Goal: Transaction & Acquisition: Purchase product/service

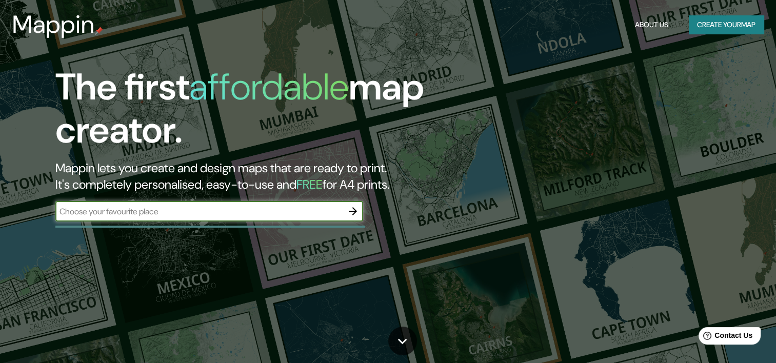
click at [167, 211] on input "text" at bounding box center [198, 212] width 287 height 12
type input "[PERSON_NAME]"
click at [354, 215] on icon "button" at bounding box center [353, 211] width 12 height 12
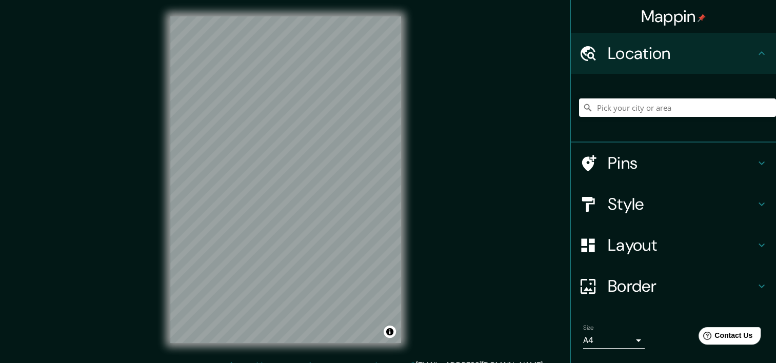
click at [402, 218] on div "© Mapbox © OpenStreetMap Improve this map" at bounding box center [286, 180] width 264 height 360
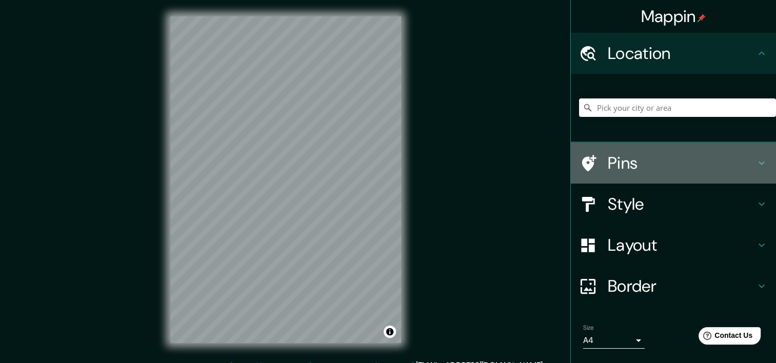
click at [756, 167] on icon at bounding box center [762, 163] width 12 height 12
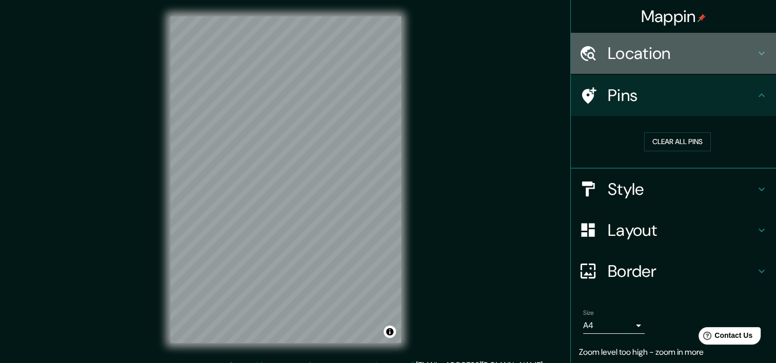
click at [660, 60] on h4 "Location" at bounding box center [682, 53] width 148 height 21
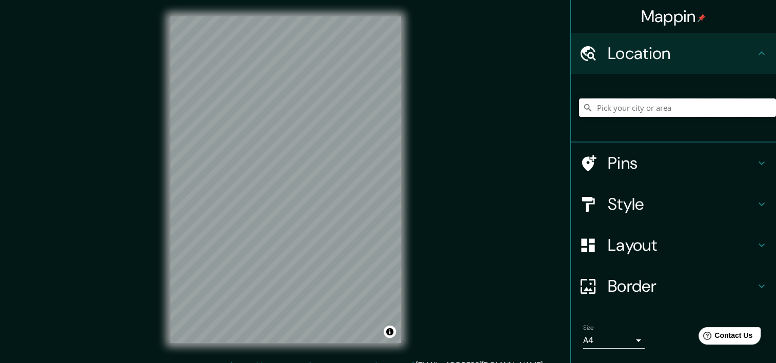
click at [652, 107] on input "Pick your city or area" at bounding box center [677, 107] width 197 height 18
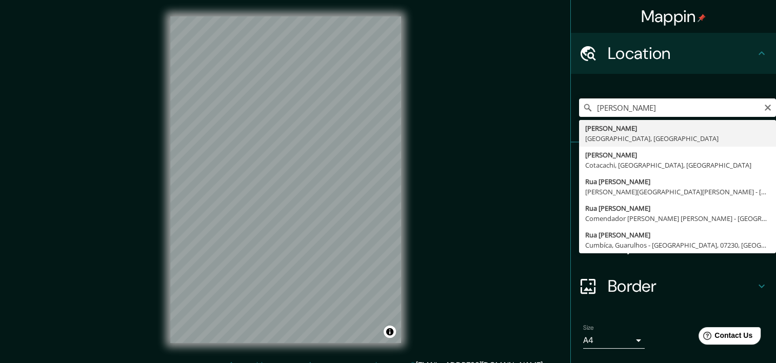
type input "[PERSON_NAME], [GEOGRAPHIC_DATA], [GEOGRAPHIC_DATA]"
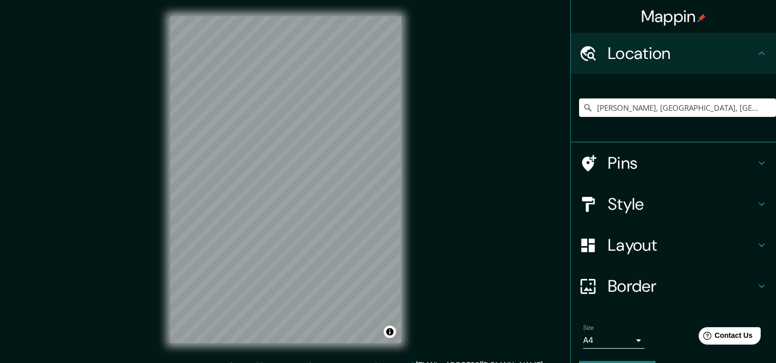
click at [667, 162] on h4 "Pins" at bounding box center [682, 163] width 148 height 21
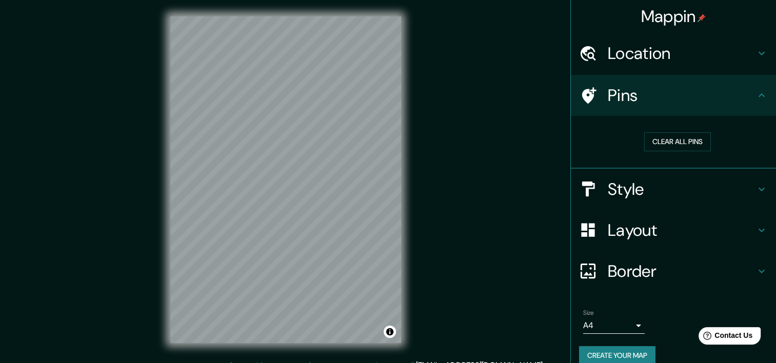
click at [719, 111] on div "Pins" at bounding box center [673, 95] width 205 height 41
click at [688, 187] on h4 "Style" at bounding box center [682, 189] width 148 height 21
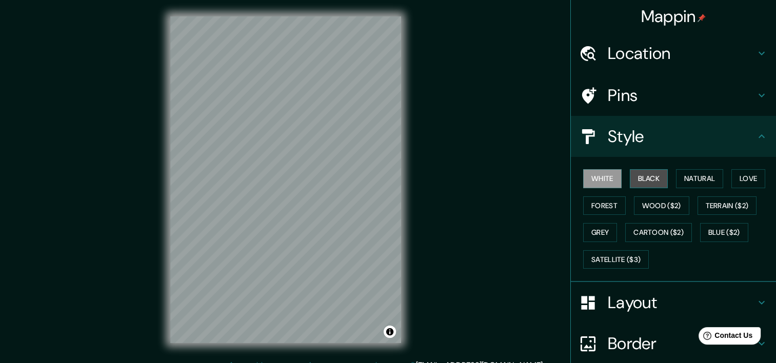
click at [636, 172] on button "Black" at bounding box center [649, 178] width 38 height 19
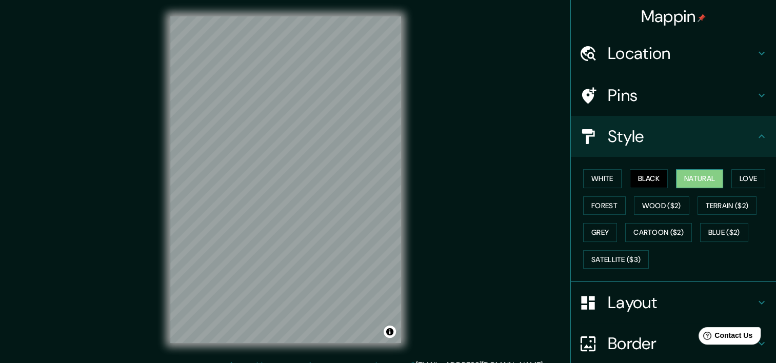
click at [678, 180] on button "Natural" at bounding box center [699, 178] width 47 height 19
click at [733, 176] on button "Love" at bounding box center [749, 178] width 34 height 19
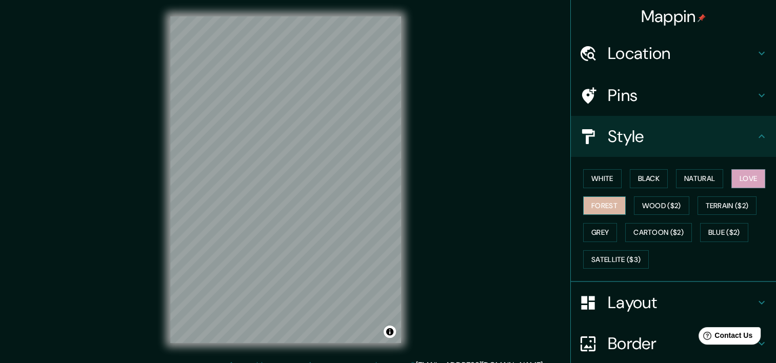
click at [587, 203] on button "Forest" at bounding box center [604, 205] width 43 height 19
click at [639, 201] on button "Wood ($2)" at bounding box center [661, 205] width 55 height 19
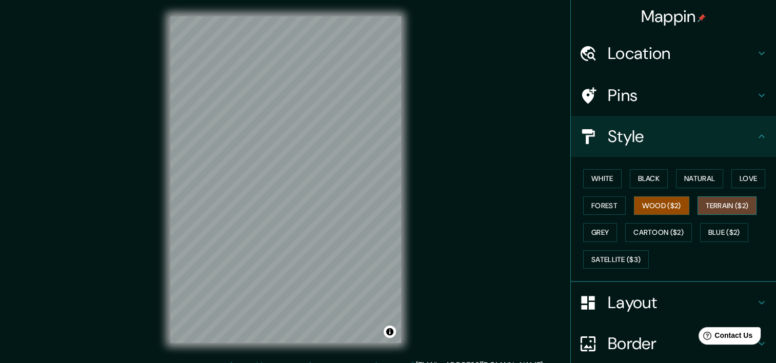
click at [725, 209] on button "Terrain ($2)" at bounding box center [728, 205] width 60 height 19
click at [657, 233] on button "Cartoon ($2)" at bounding box center [658, 232] width 67 height 19
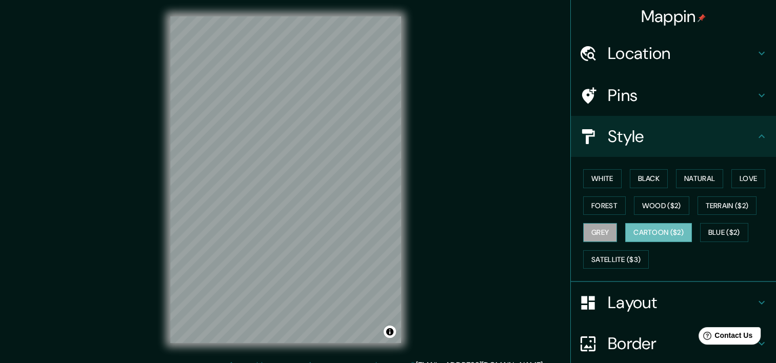
click at [601, 232] on button "Grey" at bounding box center [600, 232] width 34 height 19
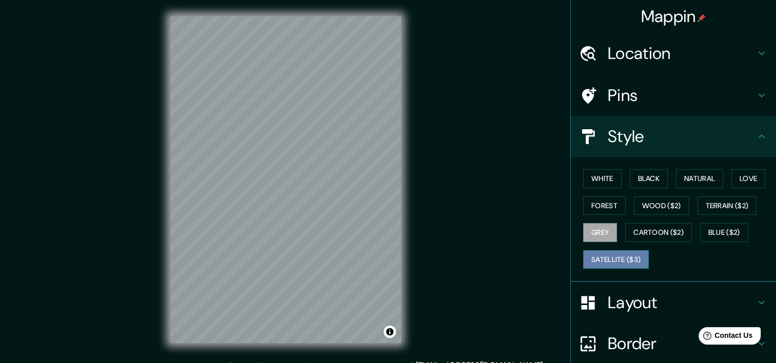
click at [610, 262] on button "Satellite ($3)" at bounding box center [616, 259] width 66 height 19
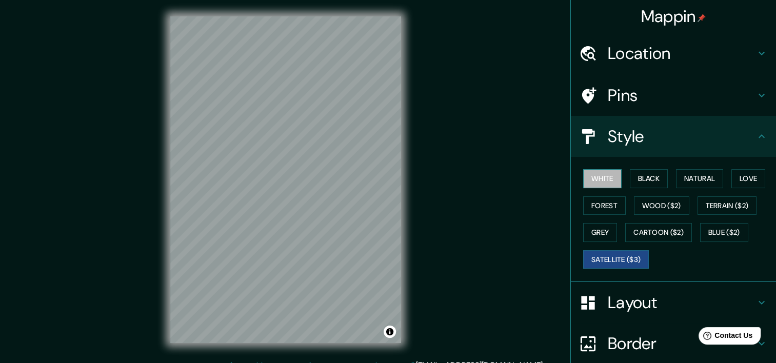
click at [605, 179] on button "White" at bounding box center [602, 178] width 38 height 19
click at [600, 261] on button "Satellite ($3)" at bounding box center [616, 259] width 66 height 19
click at [591, 170] on button "White" at bounding box center [602, 178] width 38 height 19
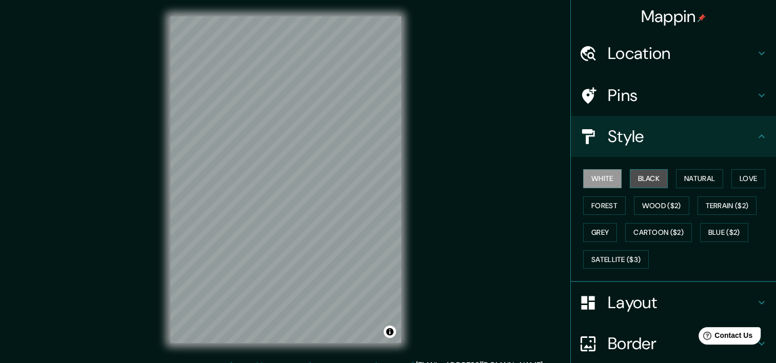
click at [653, 179] on button "Black" at bounding box center [649, 178] width 38 height 19
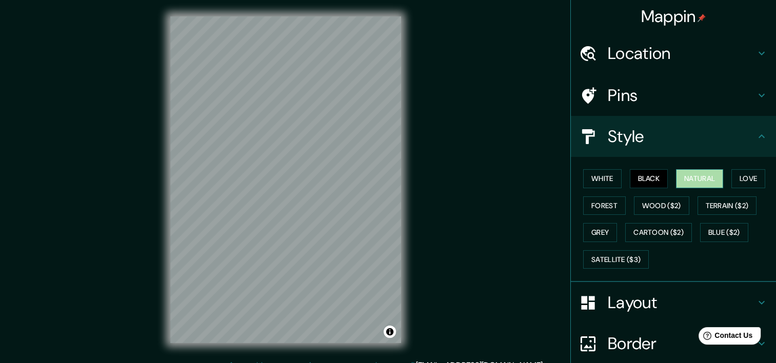
click at [686, 177] on button "Natural" at bounding box center [699, 178] width 47 height 19
click at [744, 176] on button "Love" at bounding box center [749, 178] width 34 height 19
click at [720, 176] on div "White Black Natural Love Forest Wood ($2) Terrain ($2) Grey Cartoon ($2) Blue (…" at bounding box center [677, 219] width 197 height 108
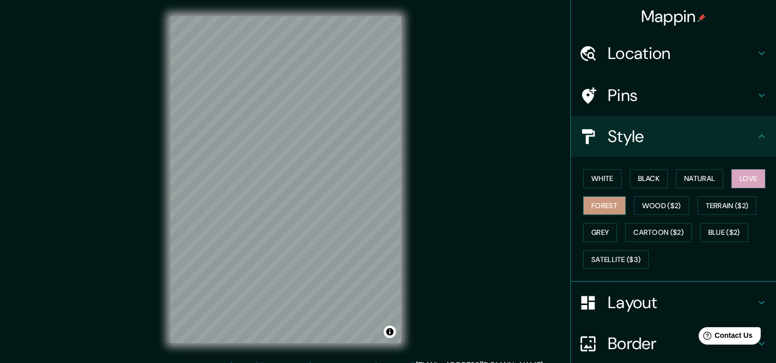
click at [602, 202] on button "Forest" at bounding box center [604, 205] width 43 height 19
click at [696, 177] on button "Natural" at bounding box center [699, 178] width 47 height 19
click at [752, 181] on button "Love" at bounding box center [749, 178] width 34 height 19
click at [597, 174] on button "White" at bounding box center [602, 178] width 38 height 19
click at [618, 183] on div "White Black Natural Love Forest Wood ($2) Terrain ($2) Grey Cartoon ($2) Blue (…" at bounding box center [677, 219] width 197 height 108
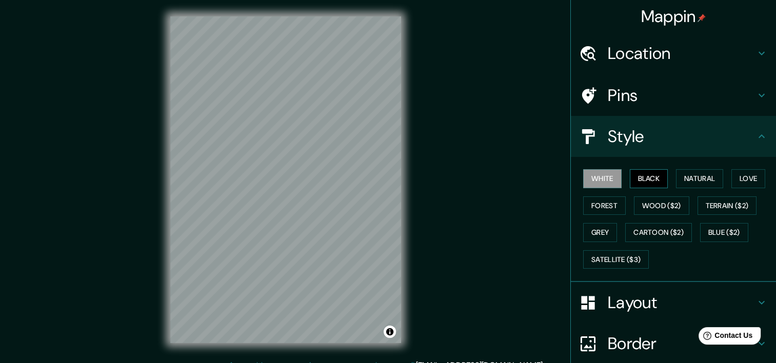
click at [639, 175] on button "Black" at bounding box center [649, 178] width 38 height 19
click at [694, 181] on button "Natural" at bounding box center [699, 178] width 47 height 19
click at [630, 183] on button "Black" at bounding box center [649, 178] width 38 height 19
click at [732, 180] on button "Love" at bounding box center [749, 178] width 34 height 19
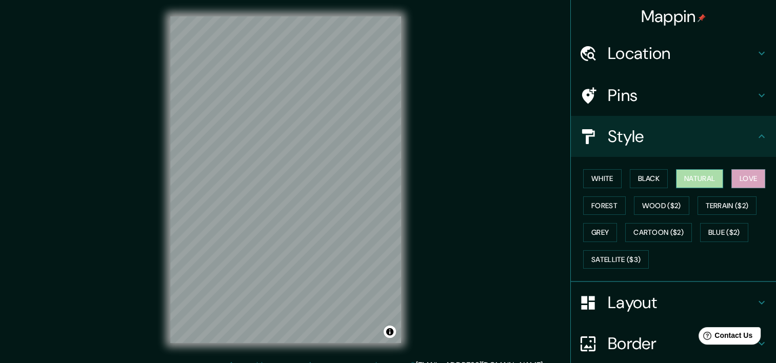
click at [706, 176] on button "Natural" at bounding box center [699, 178] width 47 height 19
click at [647, 180] on button "Black" at bounding box center [649, 178] width 38 height 19
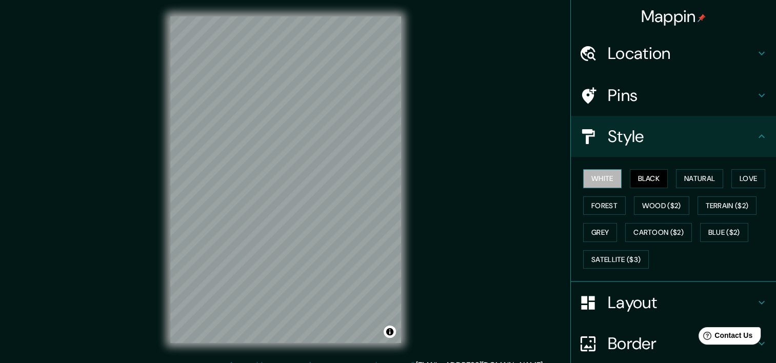
click at [593, 177] on button "White" at bounding box center [602, 178] width 38 height 19
click at [589, 202] on button "Forest" at bounding box center [604, 205] width 43 height 19
click at [605, 173] on button "White" at bounding box center [602, 178] width 38 height 19
click at [638, 169] on button "Black" at bounding box center [649, 178] width 38 height 19
click at [708, 180] on button "Natural" at bounding box center [699, 178] width 47 height 19
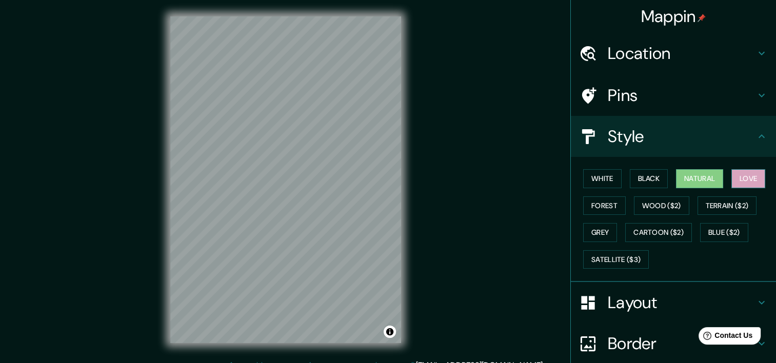
click at [748, 175] on button "Love" at bounding box center [749, 178] width 34 height 19
click at [703, 176] on button "Natural" at bounding box center [699, 178] width 47 height 19
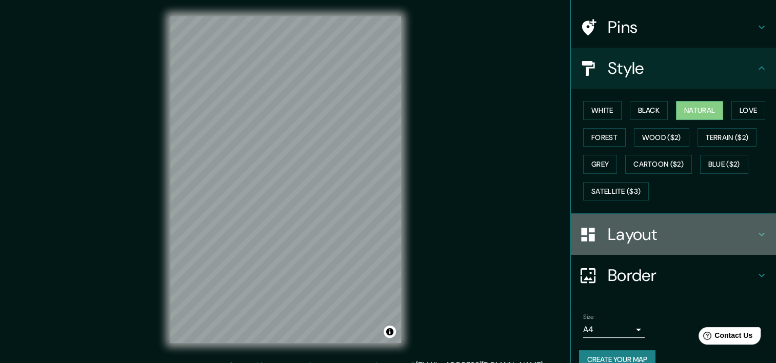
click at [636, 230] on h4 "Layout" at bounding box center [682, 234] width 148 height 21
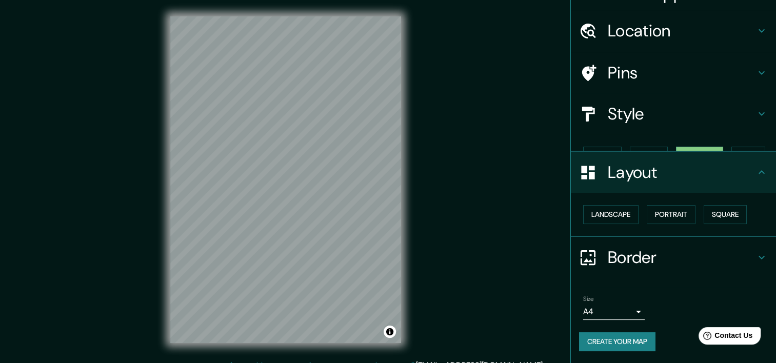
scroll to position [5, 0]
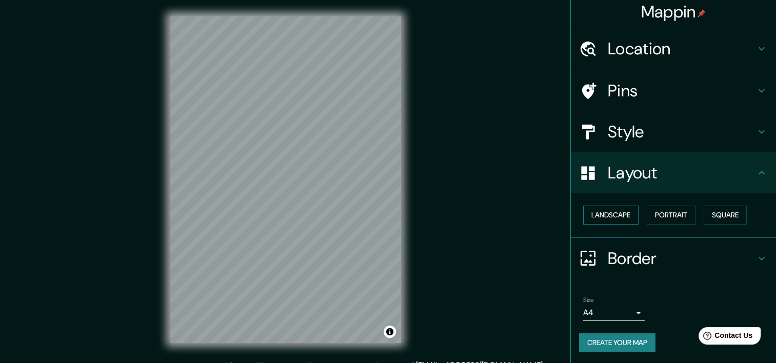
click at [621, 216] on button "Landscape" at bounding box center [610, 215] width 55 height 19
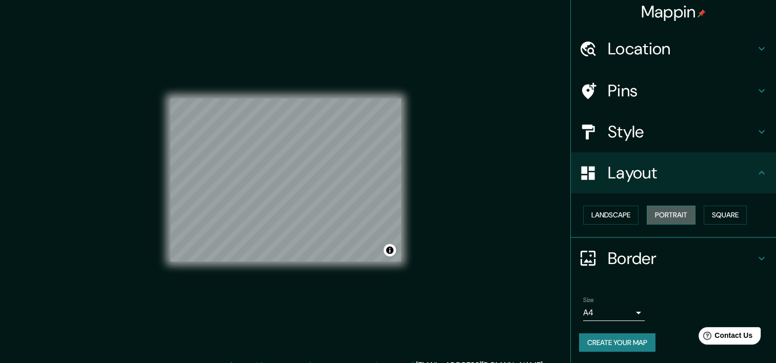
click at [665, 212] on button "Portrait" at bounding box center [671, 215] width 49 height 19
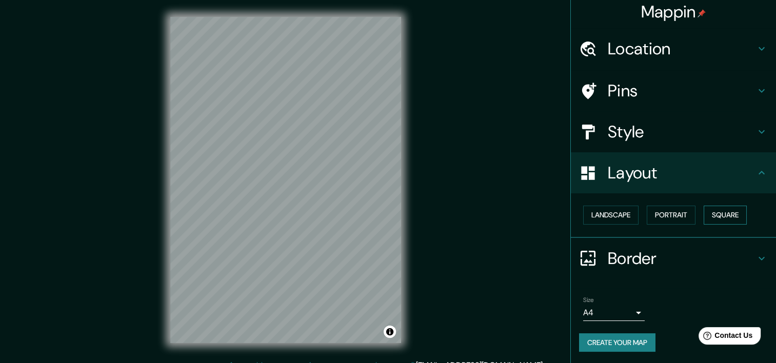
click at [717, 211] on button "Square" at bounding box center [725, 215] width 43 height 19
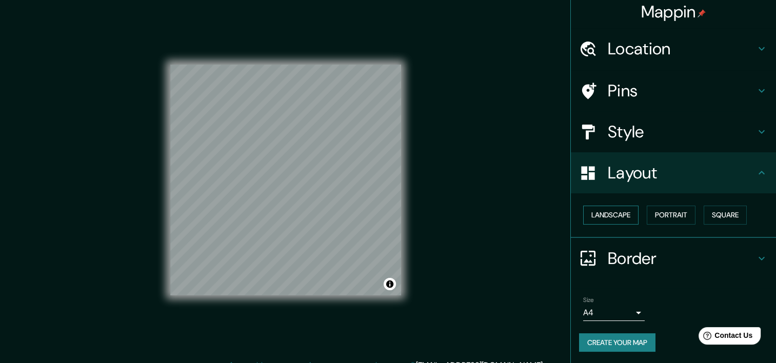
click at [612, 213] on button "Landscape" at bounding box center [610, 215] width 55 height 19
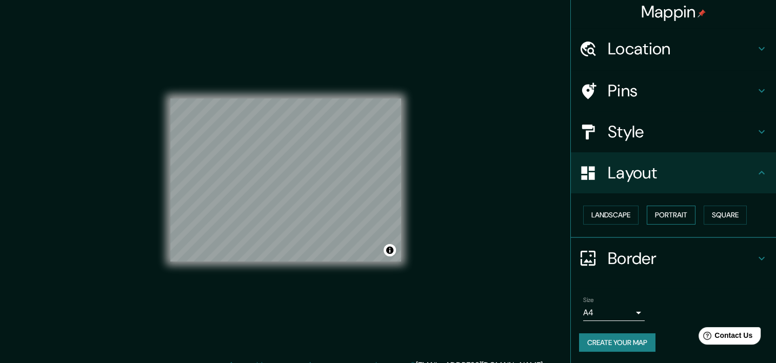
click at [653, 211] on button "Portrait" at bounding box center [671, 215] width 49 height 19
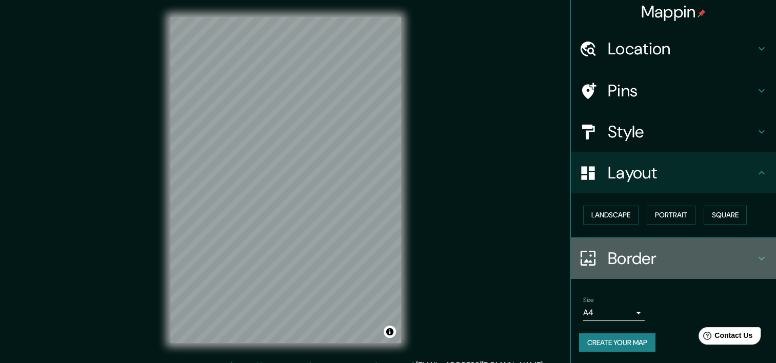
click at [646, 259] on h4 "Border" at bounding box center [682, 258] width 148 height 21
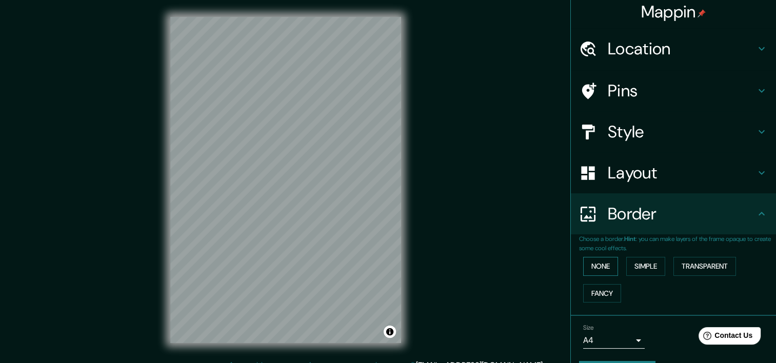
click at [583, 267] on button "None" at bounding box center [600, 266] width 35 height 19
click at [597, 265] on button "None" at bounding box center [600, 266] width 35 height 19
click at [642, 261] on button "Simple" at bounding box center [645, 266] width 39 height 19
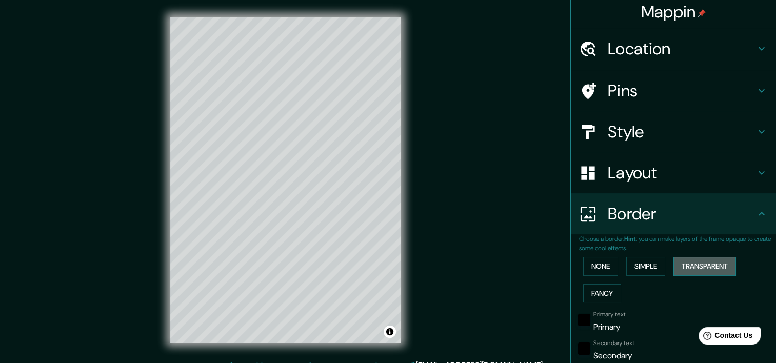
click at [706, 265] on button "Transparent" at bounding box center [705, 266] width 63 height 19
click at [595, 289] on button "Fancy" at bounding box center [602, 293] width 38 height 19
click at [589, 263] on button "None" at bounding box center [600, 266] width 35 height 19
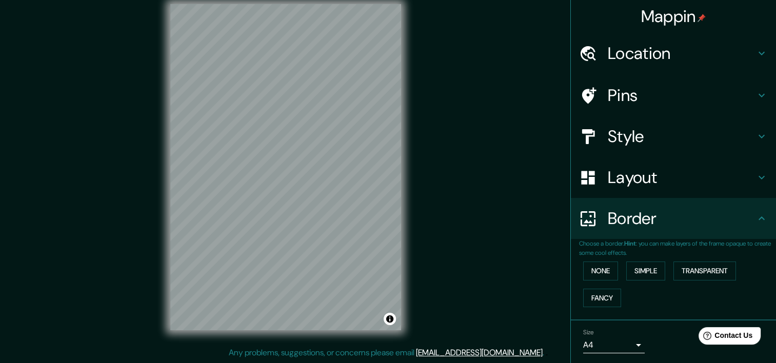
scroll to position [0, 0]
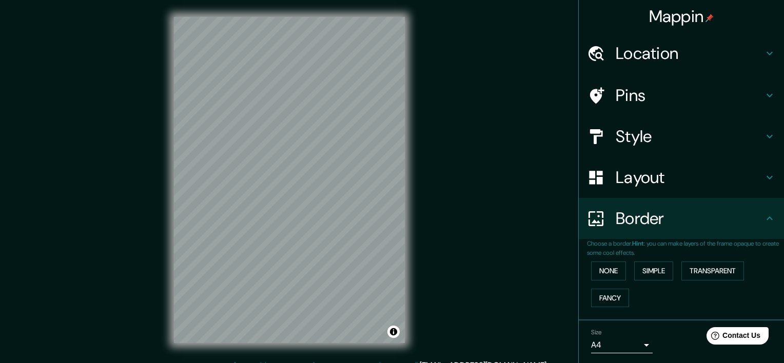
click at [609, 339] on body "Mappin Location [PERSON_NAME], [GEOGRAPHIC_DATA], [GEOGRAPHIC_DATA] Pins Style …" at bounding box center [392, 181] width 784 height 363
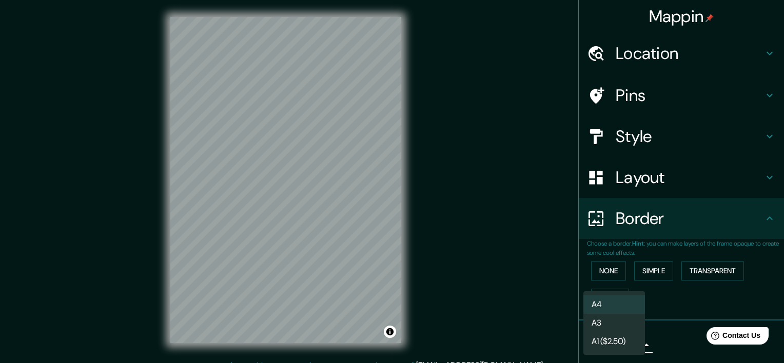
click at [654, 335] on div at bounding box center [392, 181] width 784 height 363
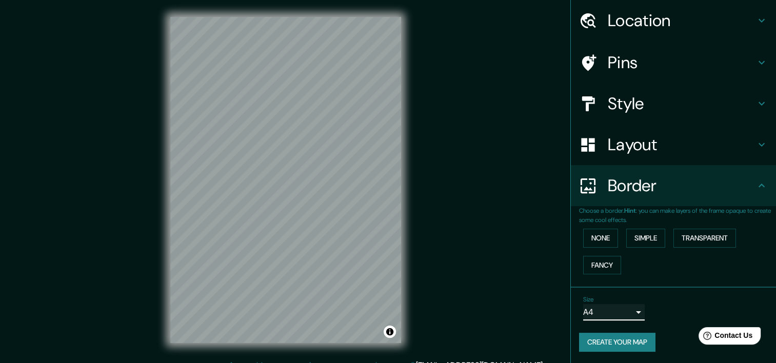
scroll to position [13, 0]
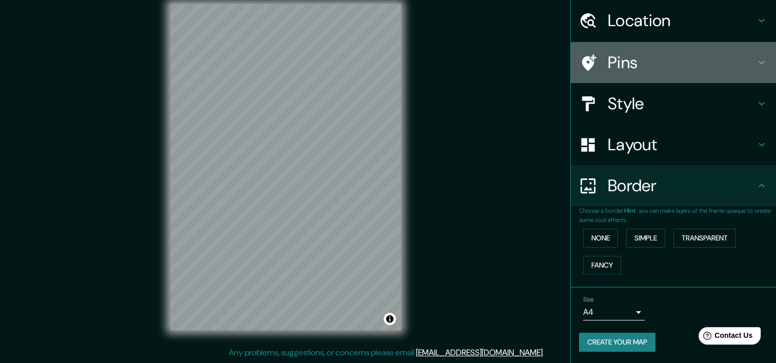
click at [650, 62] on h4 "Pins" at bounding box center [682, 62] width 148 height 21
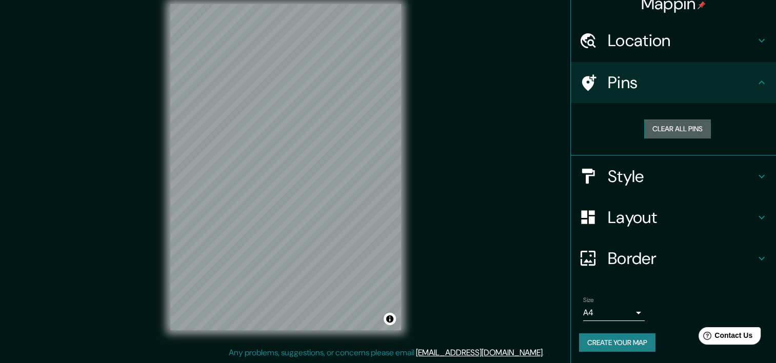
click at [670, 132] on button "Clear all pins" at bounding box center [677, 129] width 67 height 19
click at [292, 116] on div at bounding box center [291, 113] width 8 height 8
drag, startPoint x: 291, startPoint y: 113, endPoint x: 285, endPoint y: 128, distance: 16.3
click at [285, 128] on div at bounding box center [284, 130] width 8 height 8
click at [285, 128] on div at bounding box center [284, 131] width 8 height 8
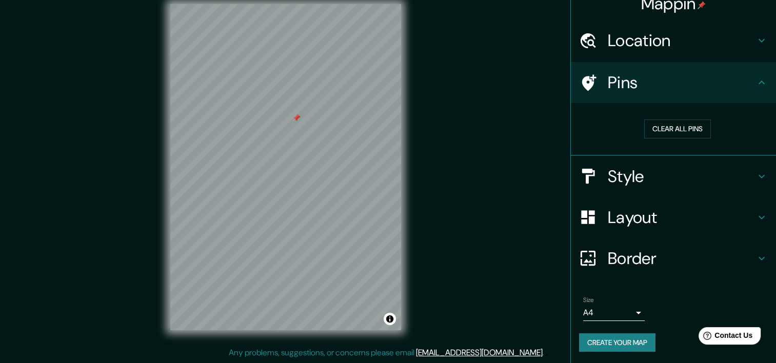
click at [614, 340] on button "Create your map" at bounding box center [617, 342] width 76 height 19
click at [487, 246] on div "Mappin Location [PERSON_NAME], [GEOGRAPHIC_DATA], [GEOGRAPHIC_DATA] Pins Clear …" at bounding box center [388, 175] width 776 height 376
click at [630, 342] on button "Create your map" at bounding box center [617, 342] width 76 height 19
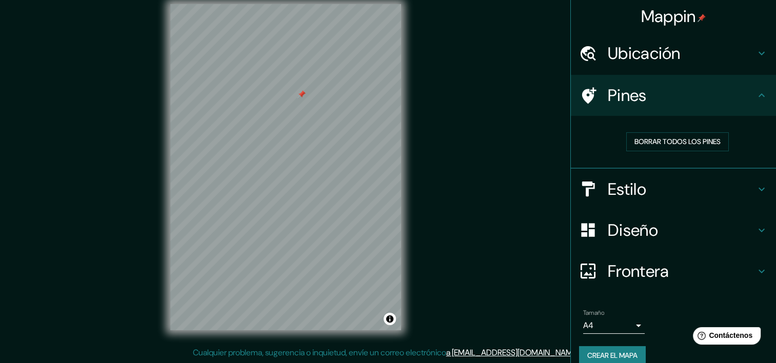
click at [655, 19] on font "Mappin" at bounding box center [668, 17] width 55 height 22
